Goal: Navigation & Orientation: Find specific page/section

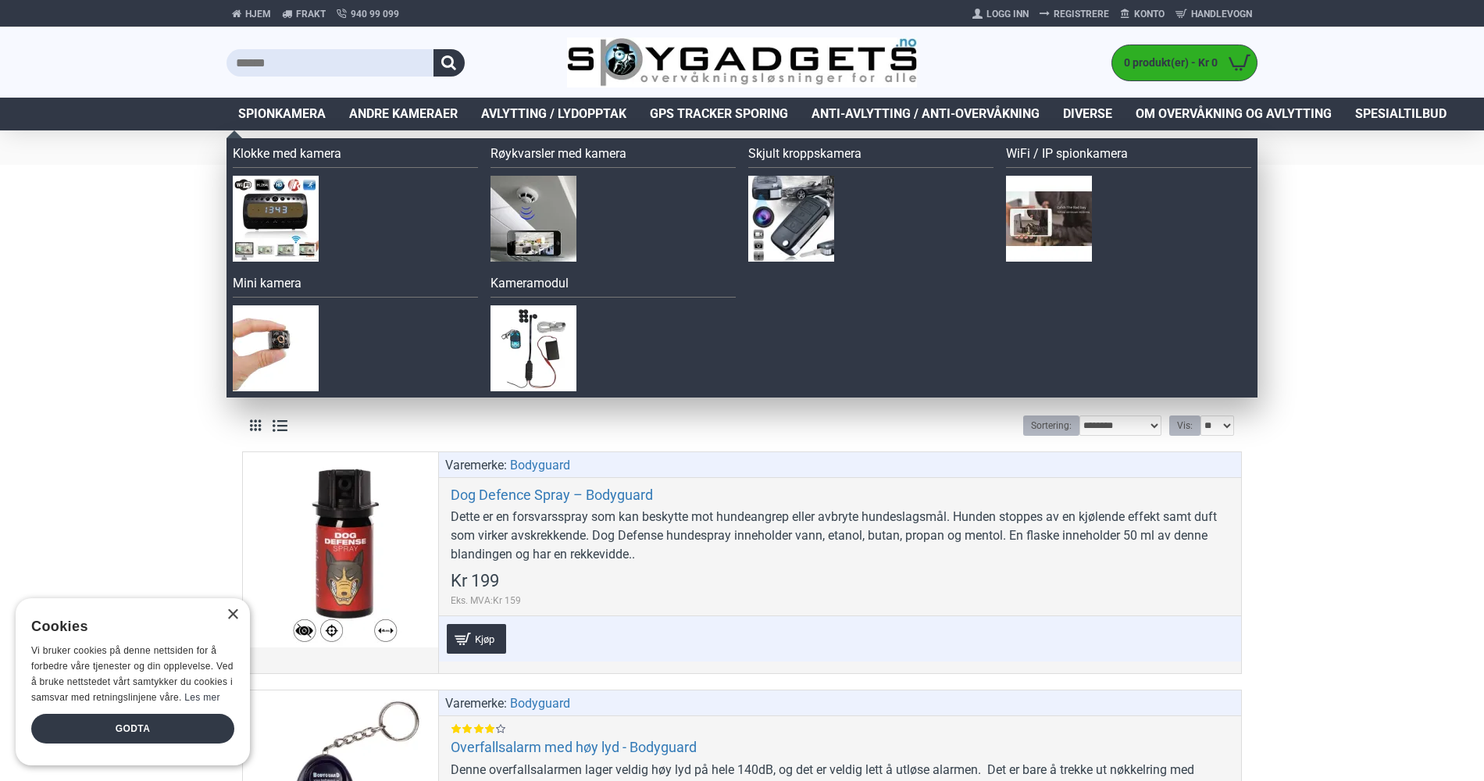
click at [273, 104] on link "Spionkamera" at bounding box center [281, 114] width 111 height 33
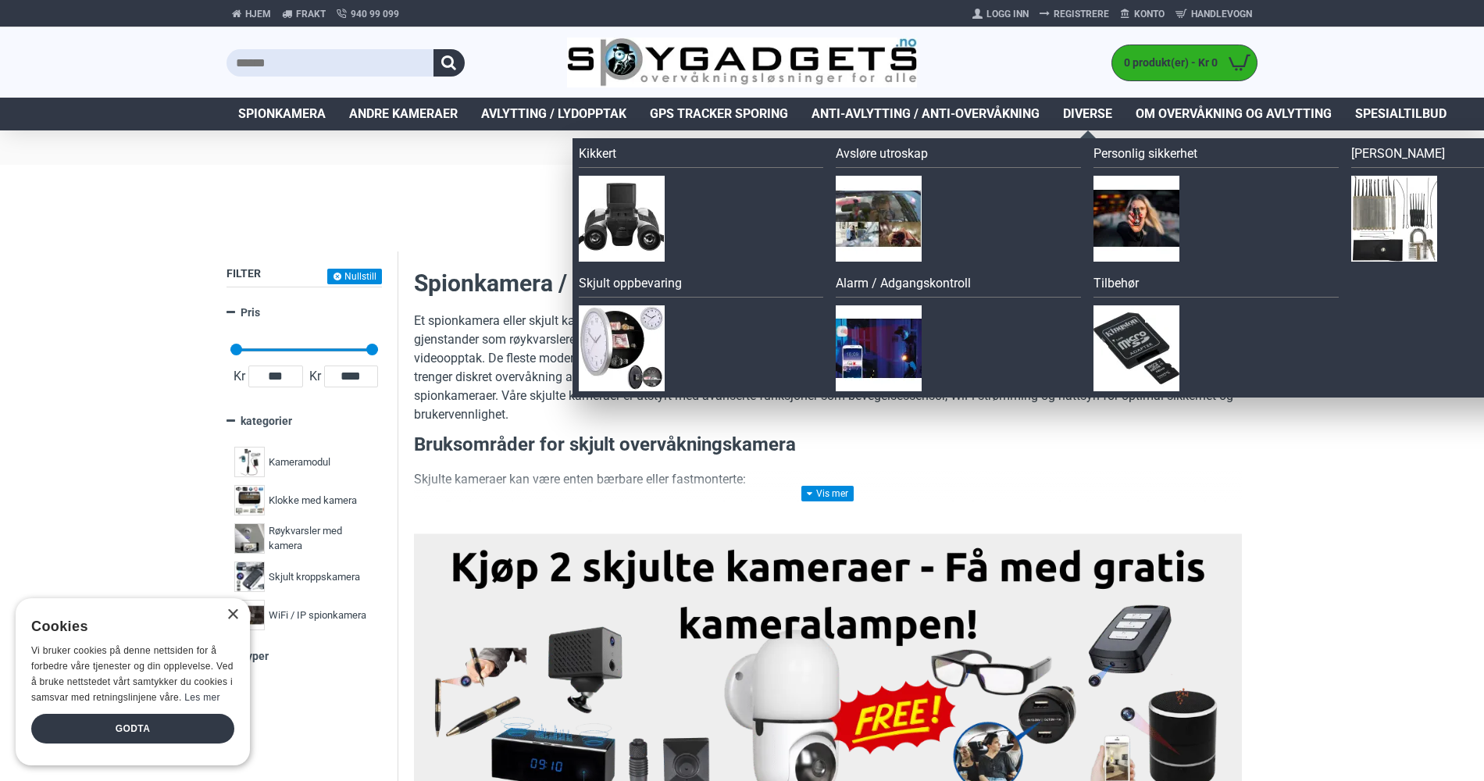
click at [1092, 112] on span "Diverse" at bounding box center [1087, 114] width 49 height 19
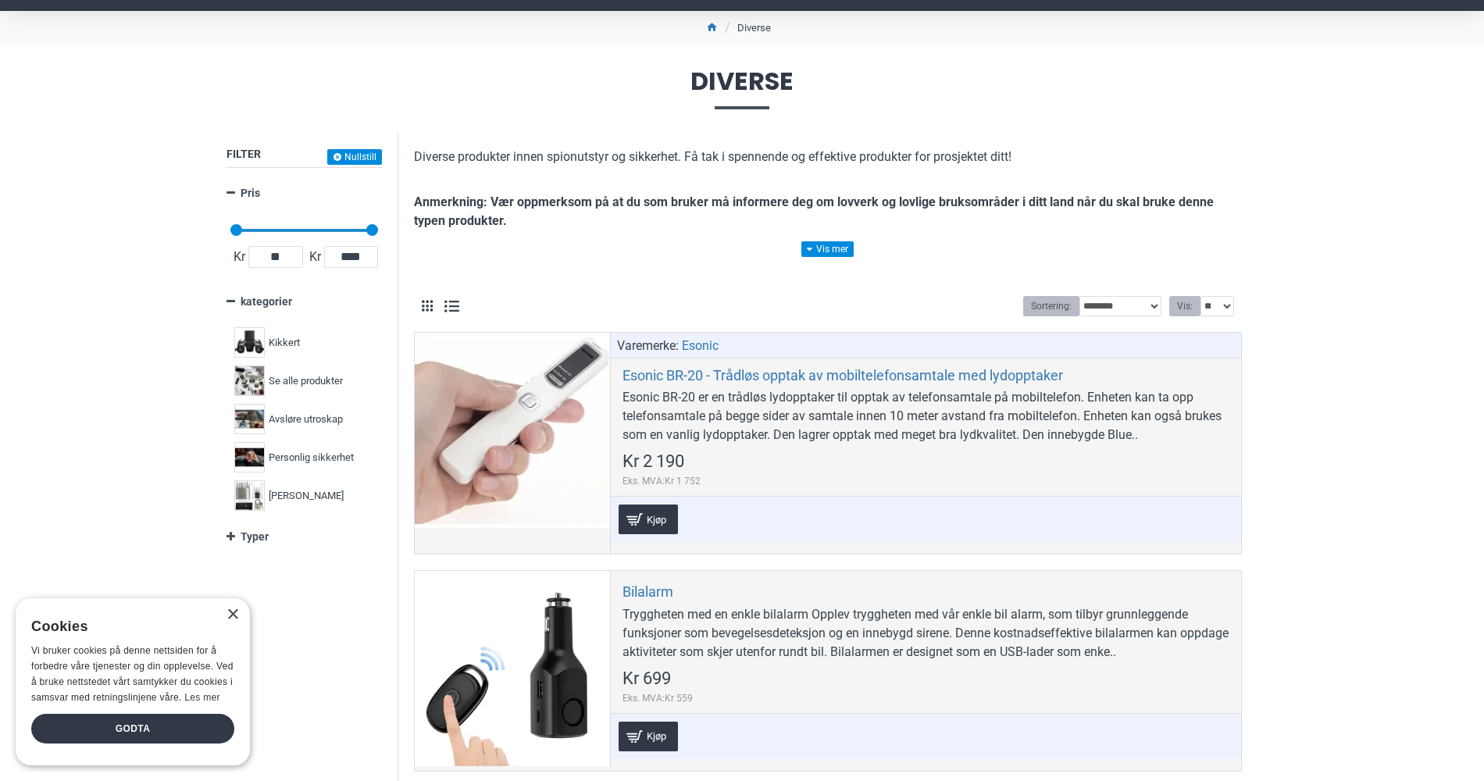
scroll to position [156, 0]
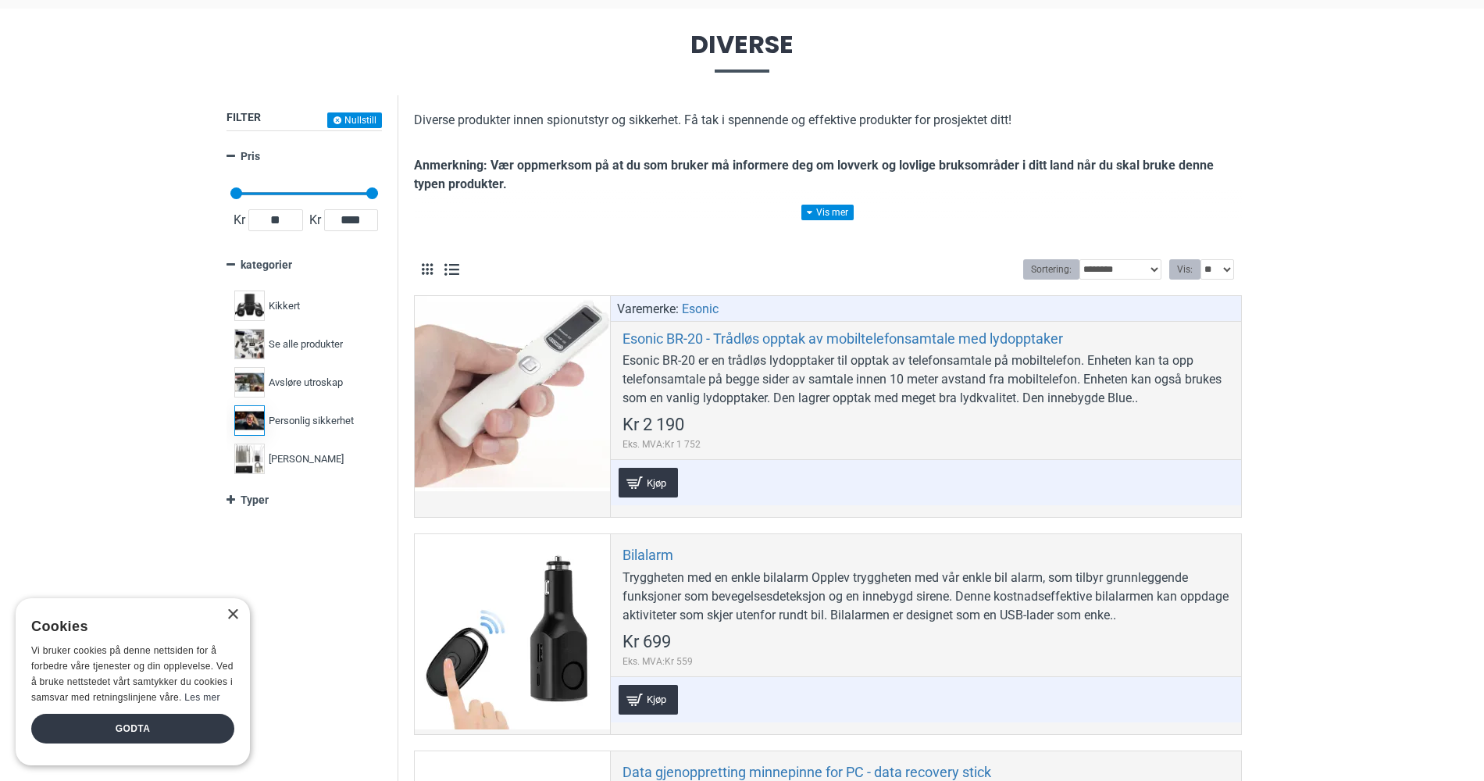
click at [294, 416] on span "Personlig sikkerhet" at bounding box center [311, 421] width 85 height 16
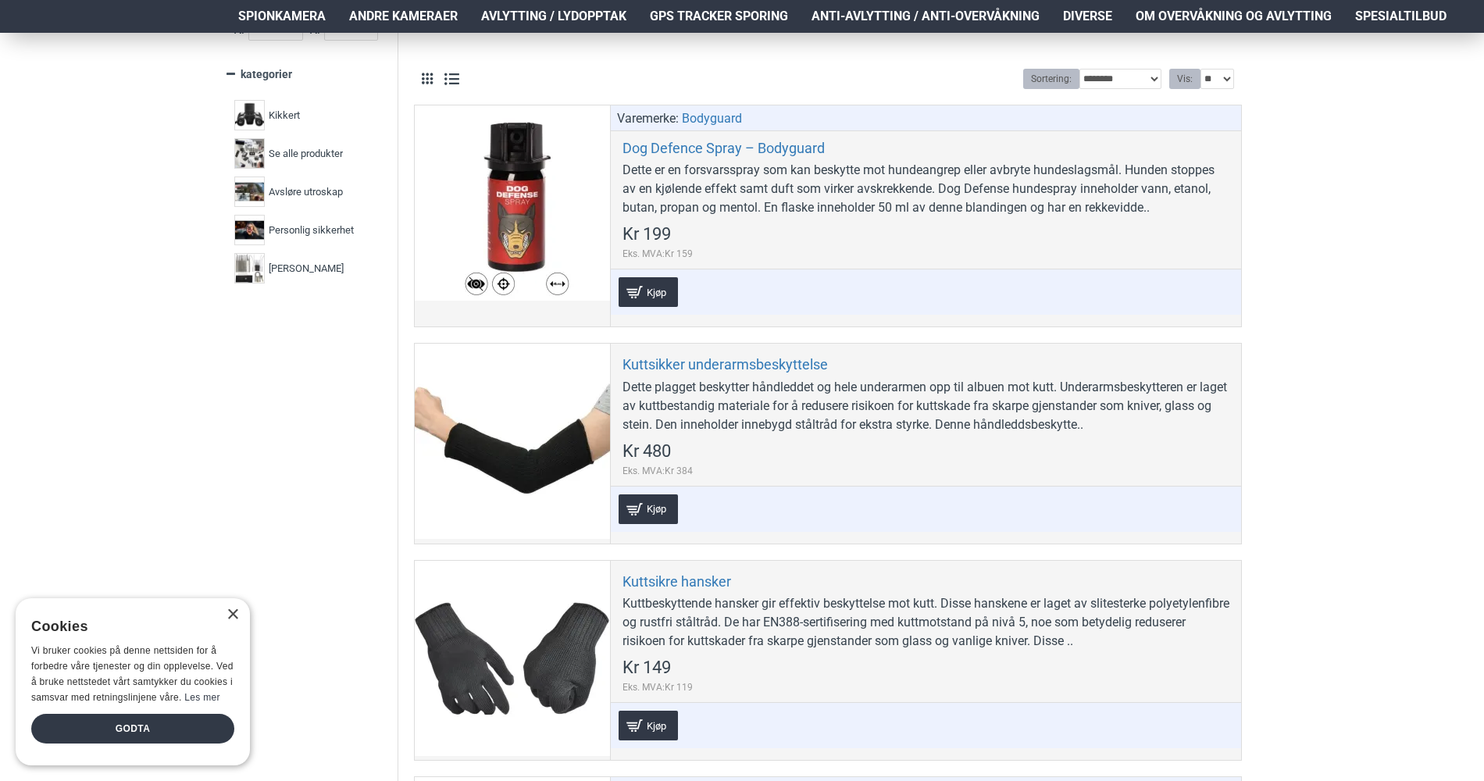
scroll to position [234, 0]
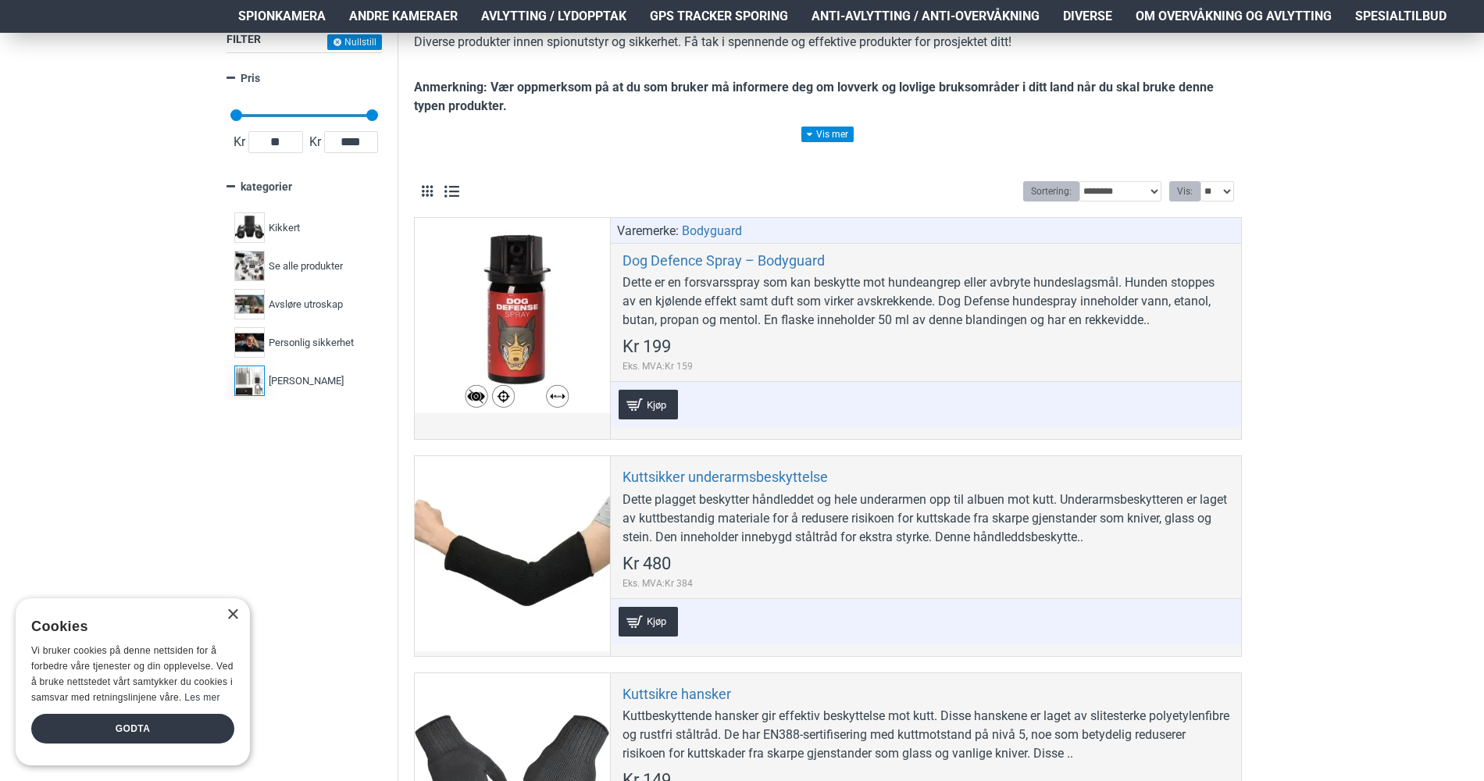
click at [307, 374] on span "[PERSON_NAME]" at bounding box center [306, 381] width 75 height 16
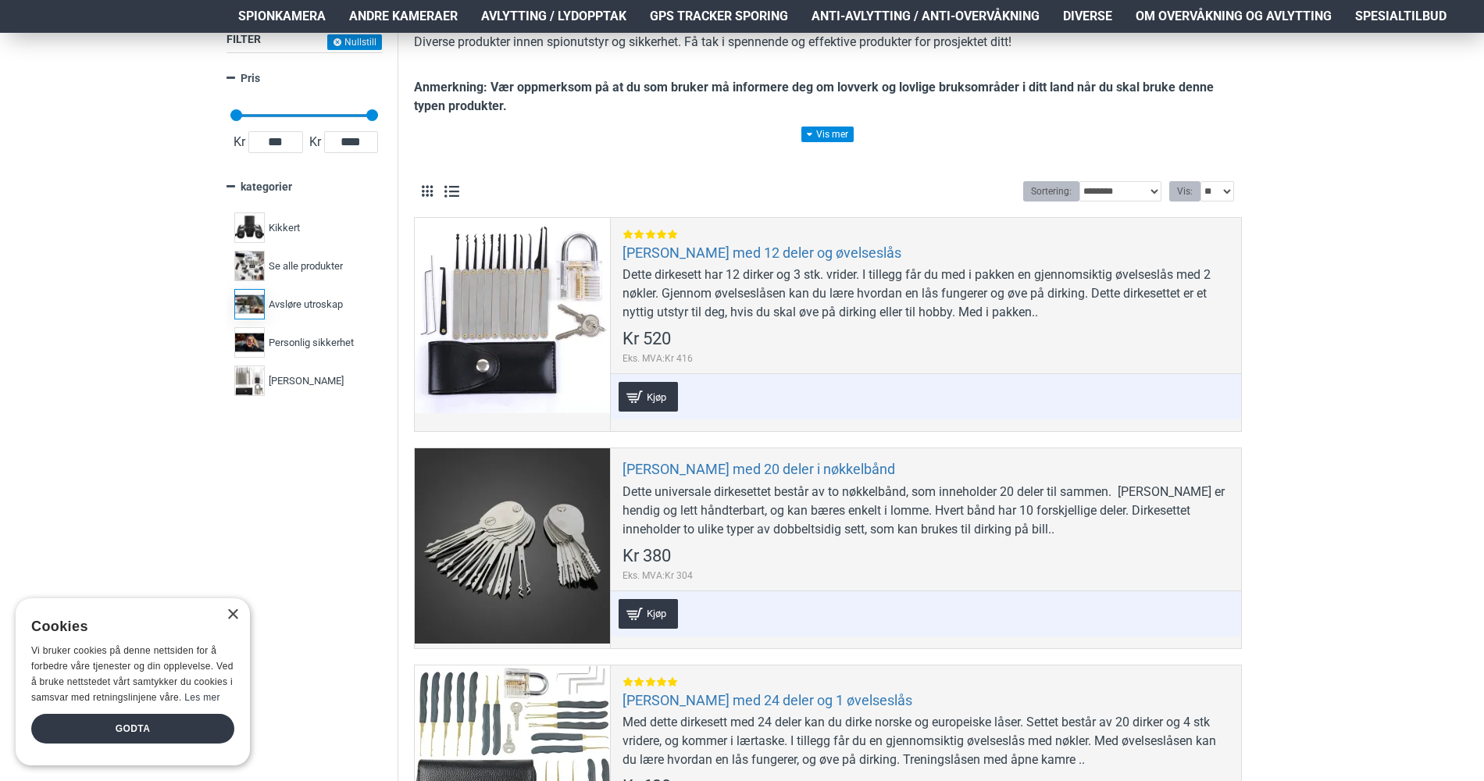
click at [312, 307] on span "Avsløre utroskap" at bounding box center [306, 305] width 74 height 16
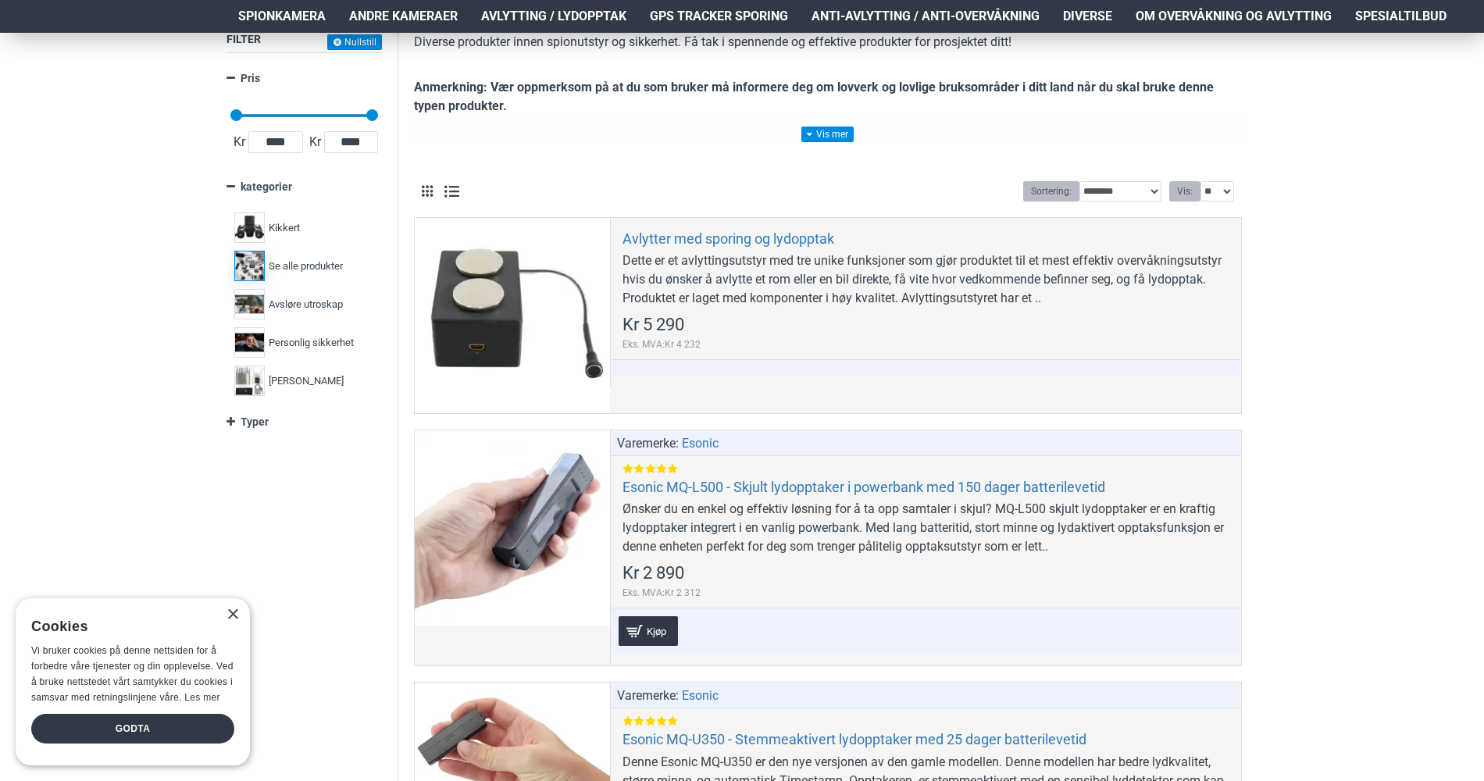
click at [312, 269] on span "Se alle produkter" at bounding box center [306, 266] width 74 height 16
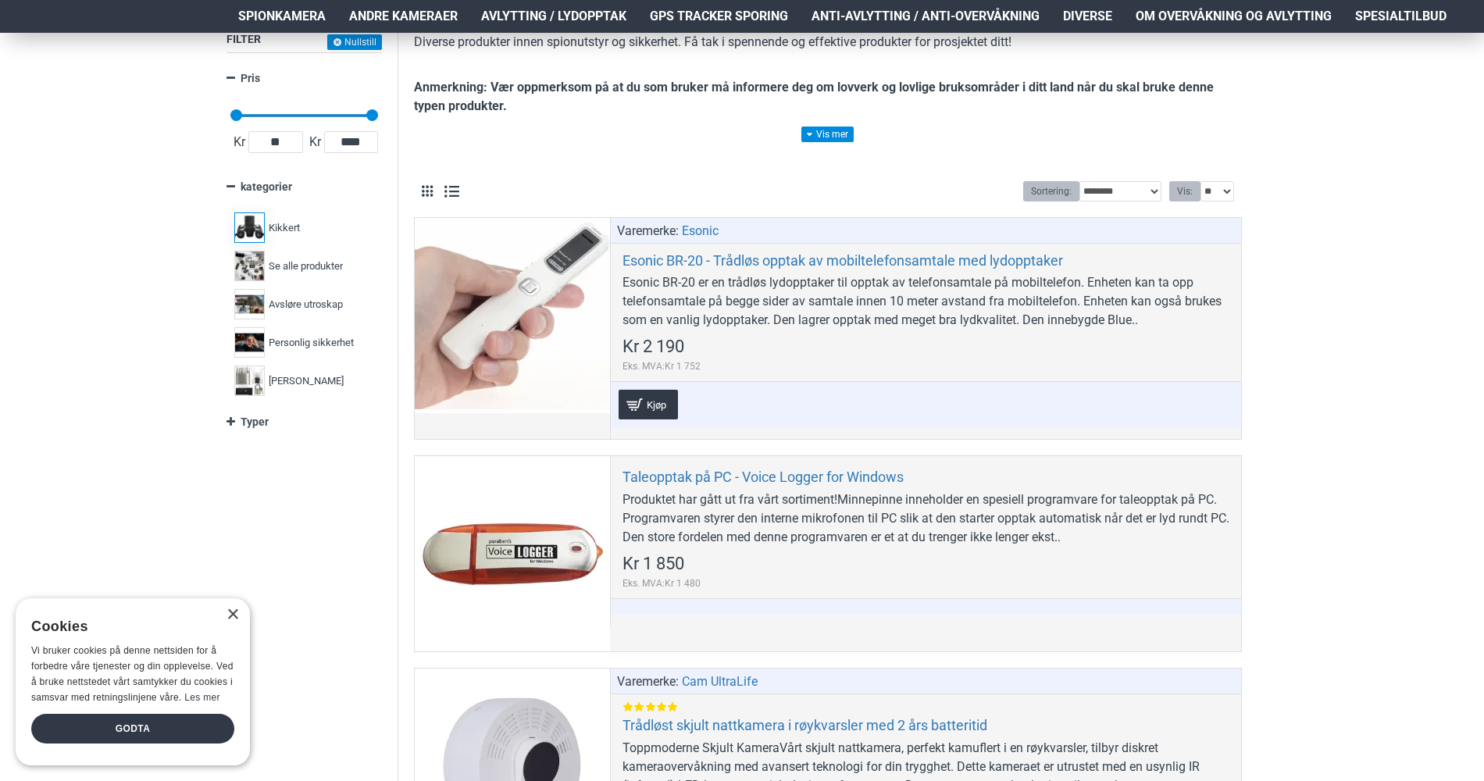
click at [298, 225] on span "Kikkert" at bounding box center [284, 228] width 31 height 16
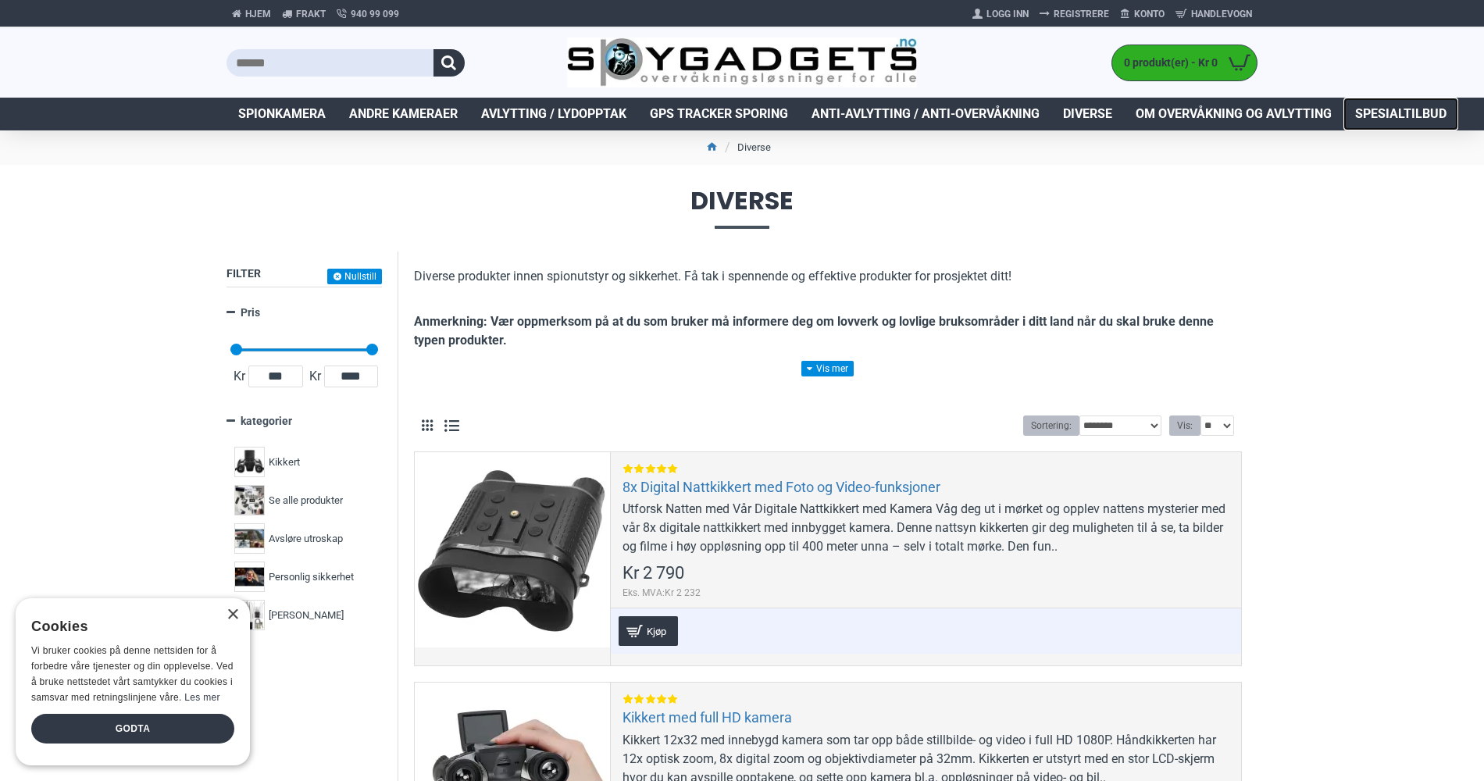
click at [1370, 116] on span "Spesialtilbud" at bounding box center [1400, 114] width 91 height 19
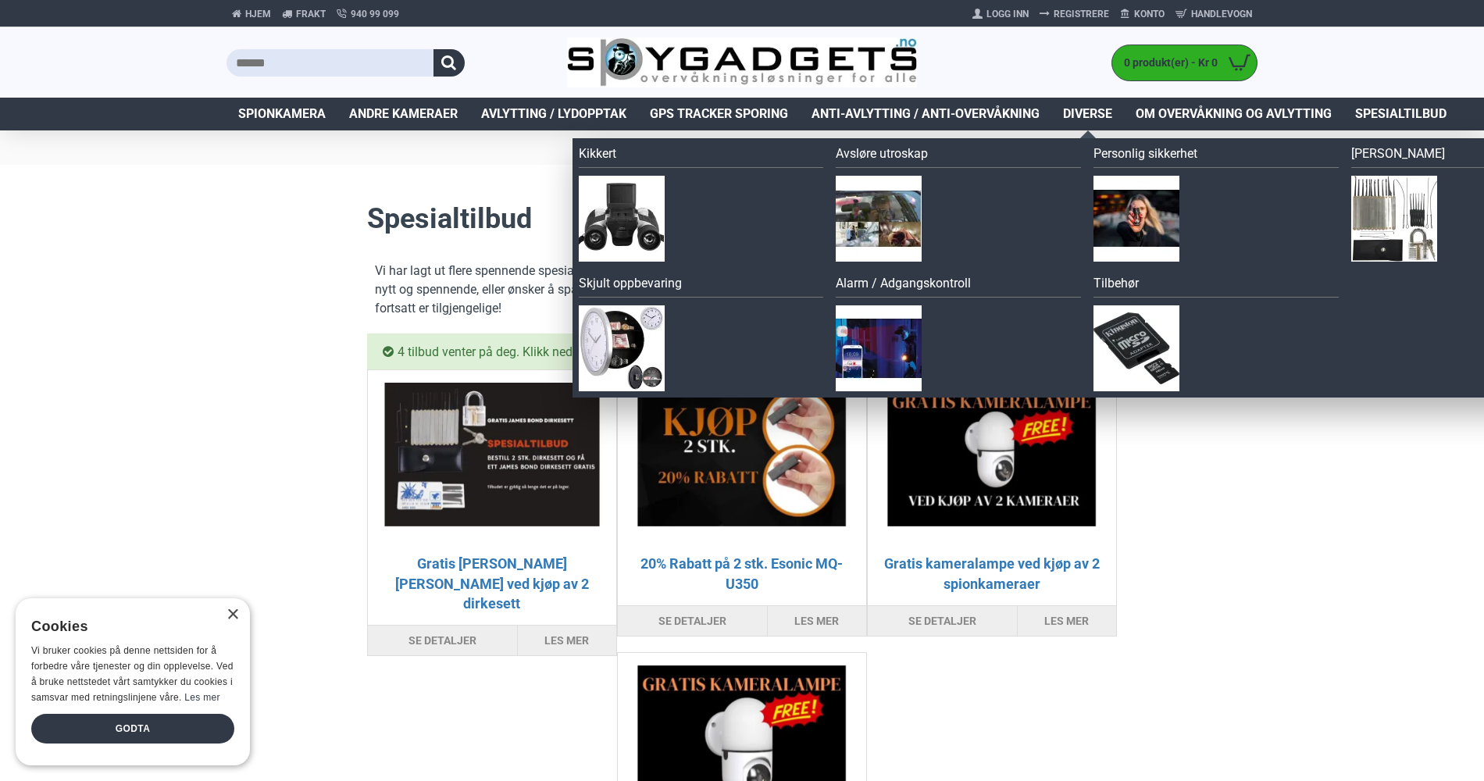
click at [1083, 113] on span "Diverse" at bounding box center [1087, 114] width 49 height 19
